Goal: Task Accomplishment & Management: Manage account settings

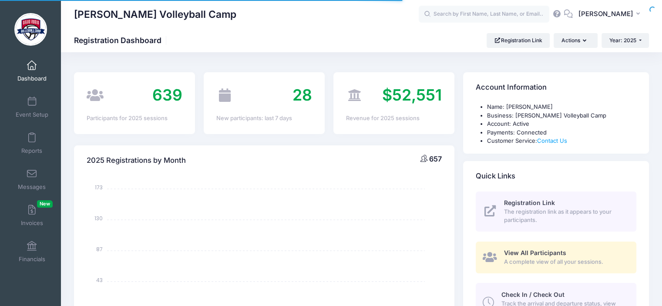
select select
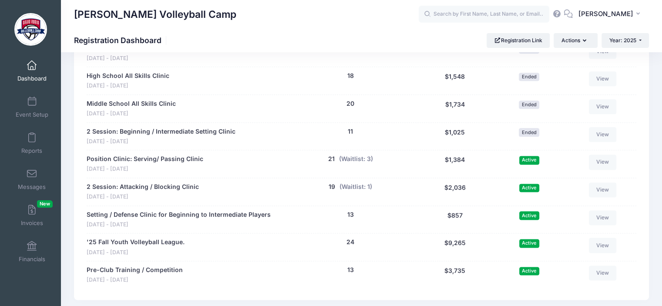
scroll to position [1102, 0]
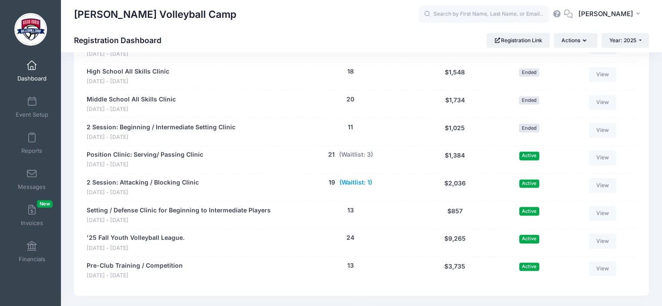
click at [357, 183] on button "(Waitlist: 1)" at bounding box center [356, 182] width 33 height 9
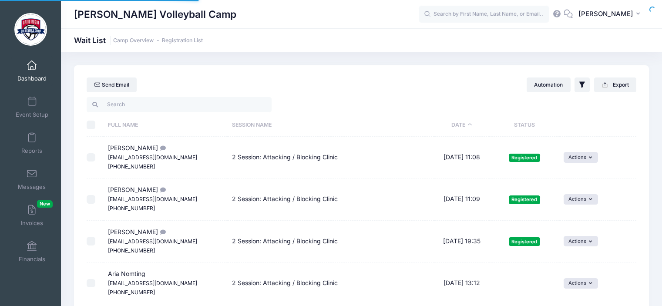
select select "50"
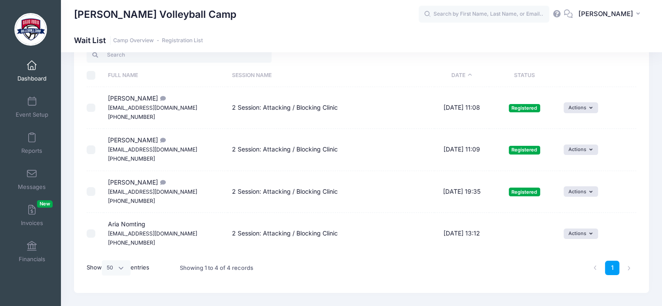
scroll to position [52, 0]
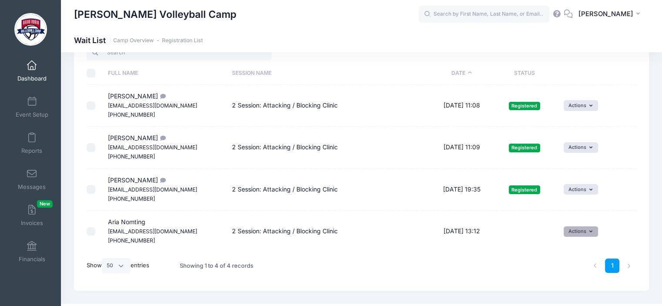
click at [587, 233] on button "Actions" at bounding box center [581, 231] width 34 height 10
click at [571, 250] on link "Invite" at bounding box center [576, 250] width 38 height 17
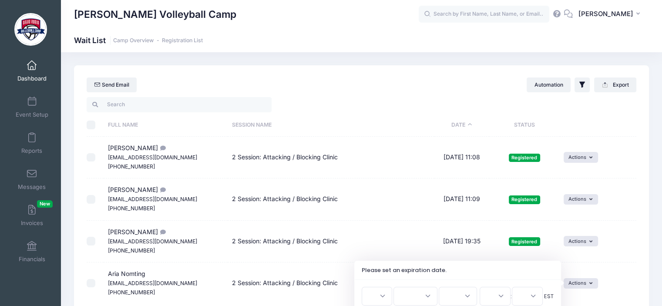
click at [387, 298] on select "1 2 3 4 5 6 7 8 9 10 11 12 13 14 15 16 17 18 19 20 21 22 23 24 25 26 27 28 29 3…" at bounding box center [377, 296] width 30 height 19
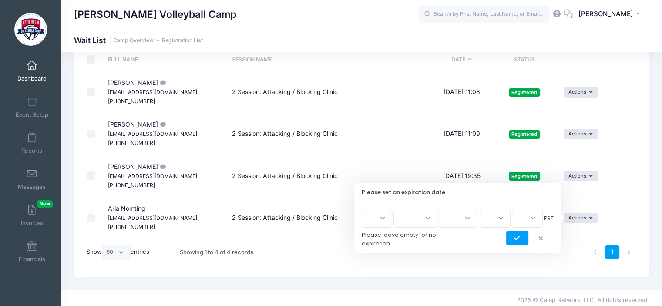
scroll to position [68, 0]
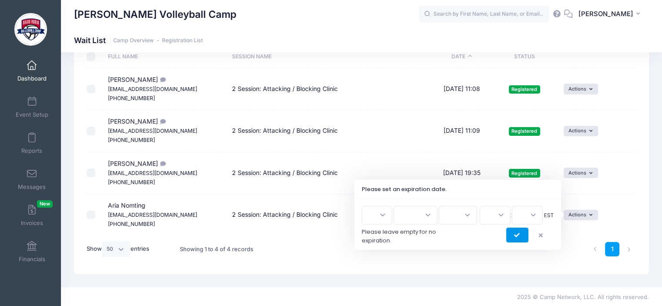
click at [518, 232] on button "submit" at bounding box center [518, 235] width 22 height 15
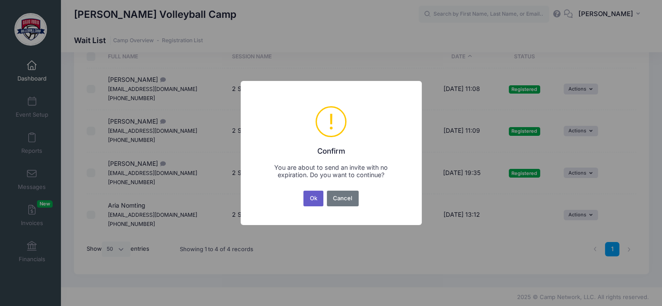
click at [312, 203] on button "Ok" at bounding box center [314, 199] width 20 height 16
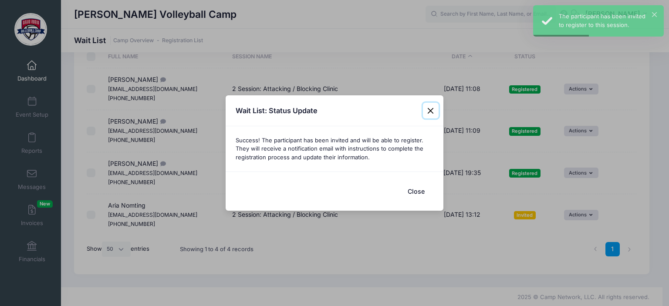
click at [430, 113] on button "Close" at bounding box center [431, 111] width 16 height 16
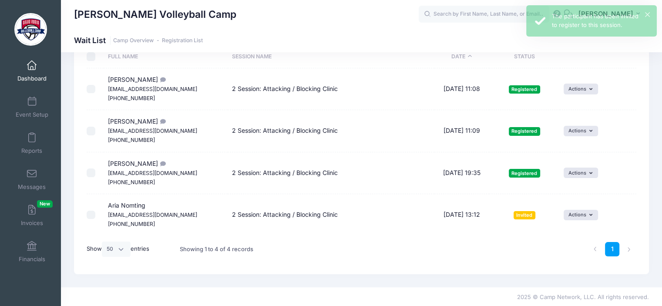
scroll to position [52, 0]
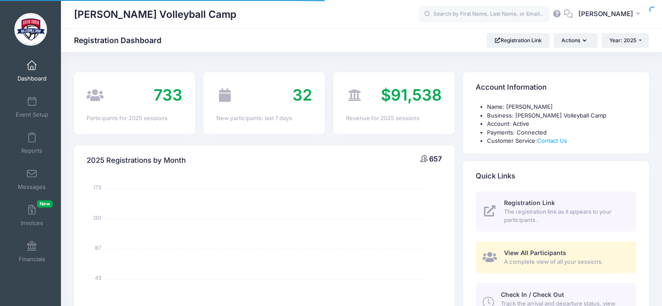
select select
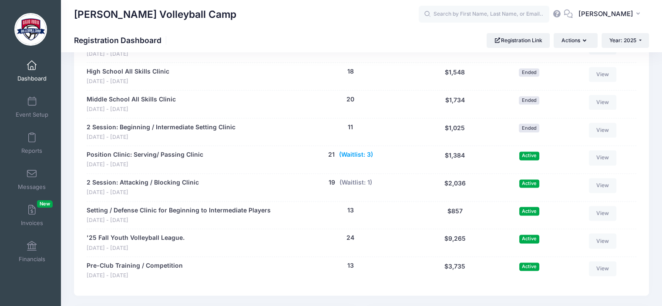
click at [352, 153] on button "(Waitlist: 3)" at bounding box center [356, 154] width 34 height 9
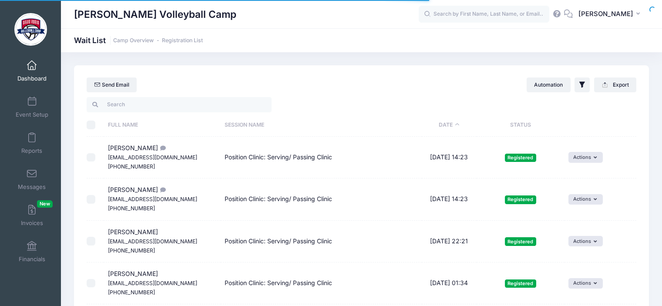
select select "50"
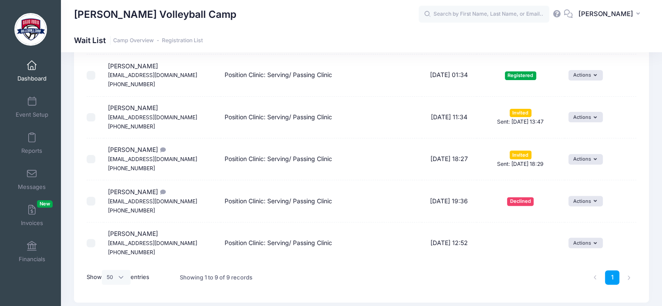
scroll to position [250, 0]
click at [589, 242] on button "Actions" at bounding box center [586, 242] width 34 height 10
click at [586, 257] on link "Invite" at bounding box center [580, 261] width 38 height 17
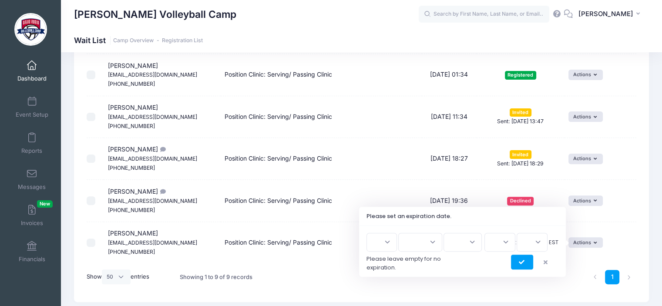
scroll to position [278, 0]
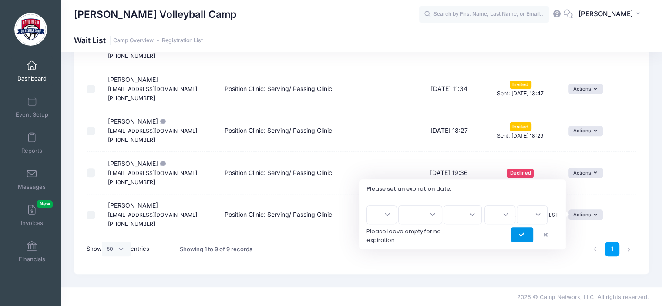
click at [518, 233] on button "submit" at bounding box center [522, 234] width 22 height 15
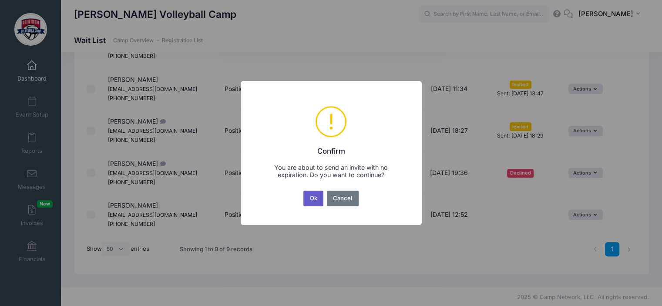
click at [312, 206] on button "Ok" at bounding box center [314, 199] width 20 height 16
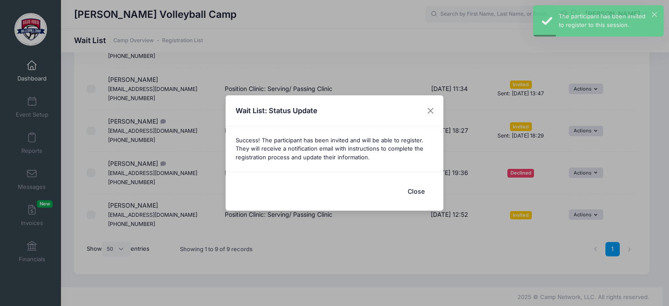
click at [416, 189] on button "Close" at bounding box center [416, 191] width 35 height 19
